Goal: Task Accomplishment & Management: Use online tool/utility

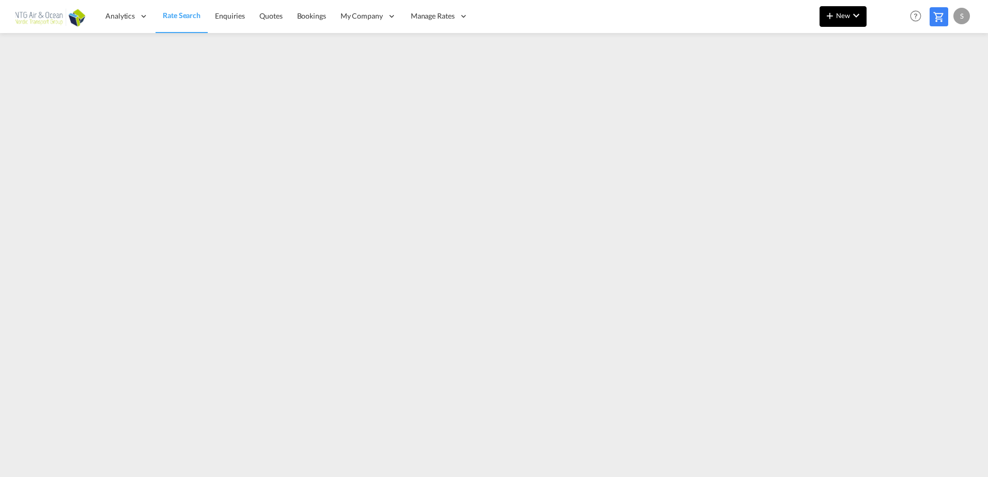
click at [843, 11] on button "New" at bounding box center [842, 16] width 47 height 21
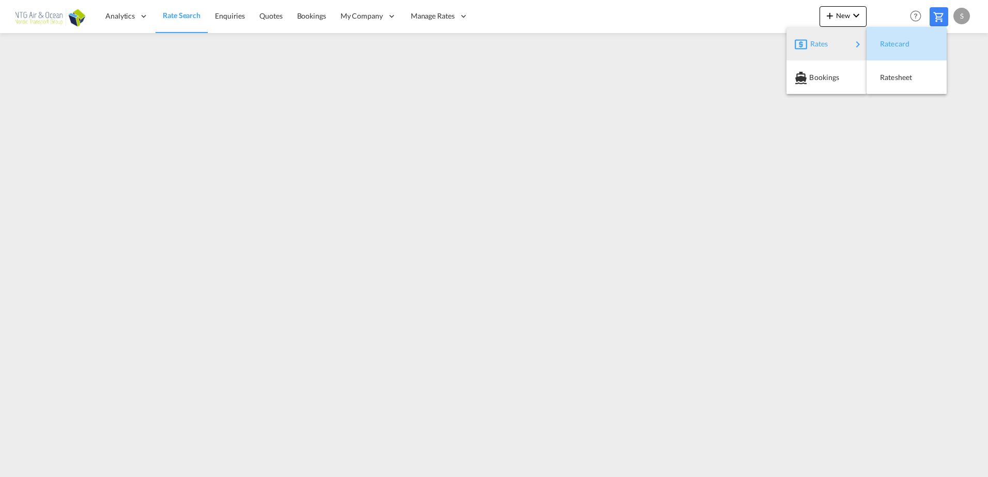
click at [891, 48] on span "Ratecard" at bounding box center [885, 44] width 11 height 21
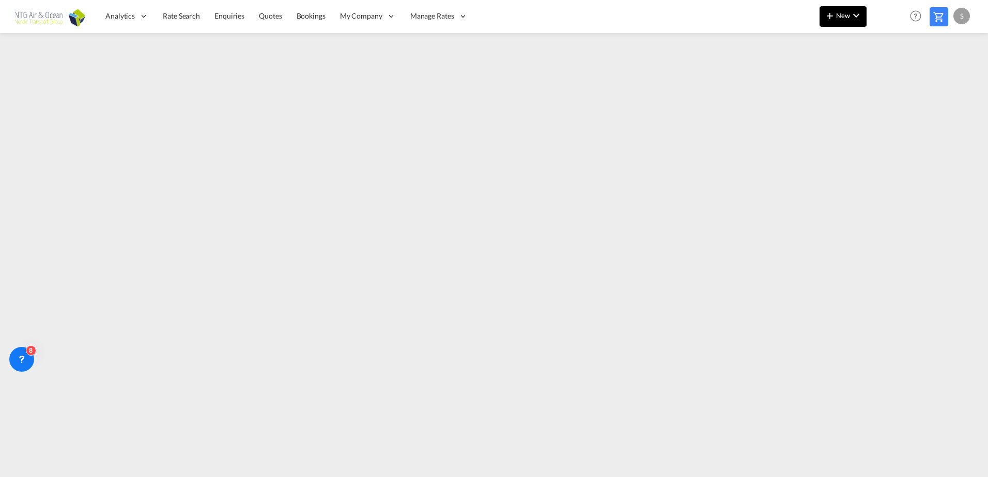
click at [842, 13] on span "New" at bounding box center [842, 15] width 39 height 8
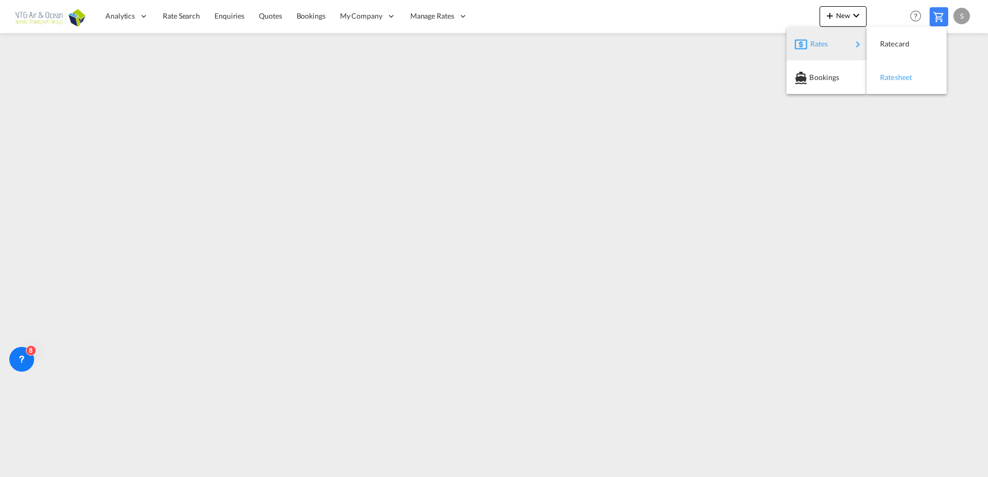
click at [896, 84] on div "Ratesheet" at bounding box center [899, 78] width 38 height 26
